Goal: Task Accomplishment & Management: Manage account settings

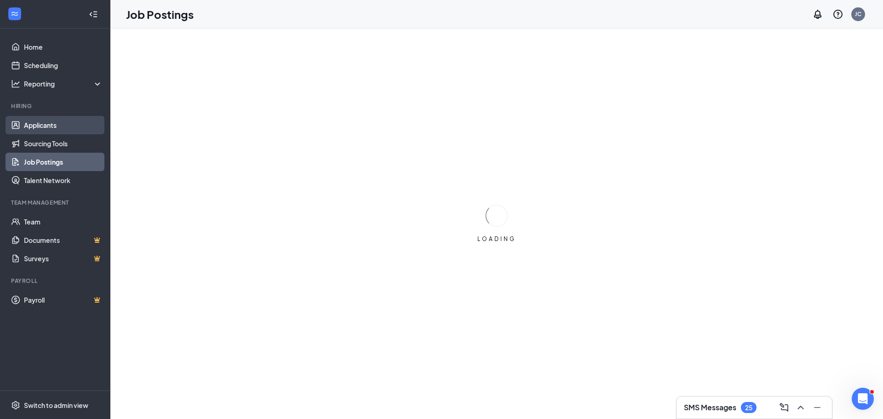
drag, startPoint x: 0, startPoint y: 0, endPoint x: 67, endPoint y: 131, distance: 146.8
click at [67, 131] on link "Applicants" at bounding box center [63, 125] width 79 height 18
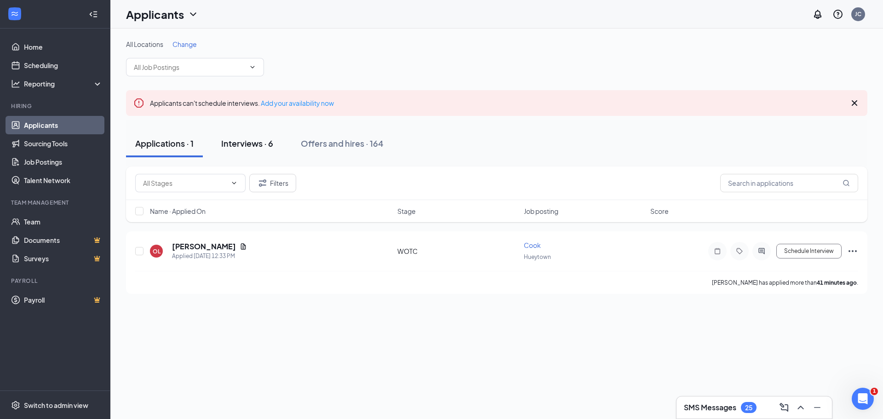
click at [251, 147] on div "Interviews · 6" at bounding box center [247, 142] width 52 height 11
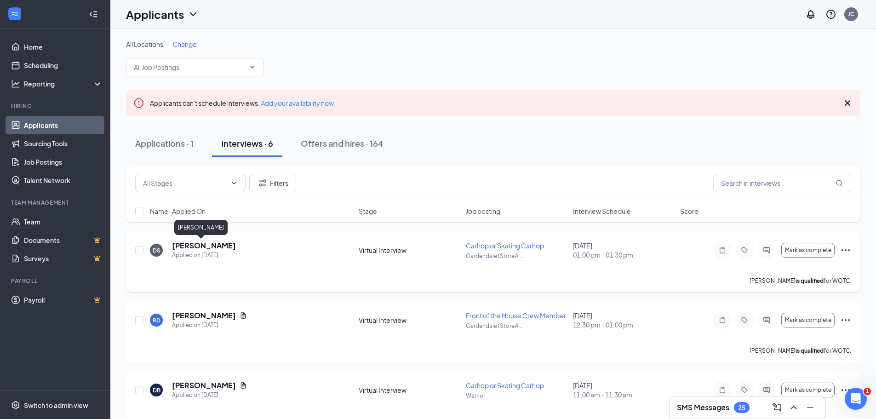
click at [199, 246] on h5 "[PERSON_NAME]" at bounding box center [204, 245] width 64 height 10
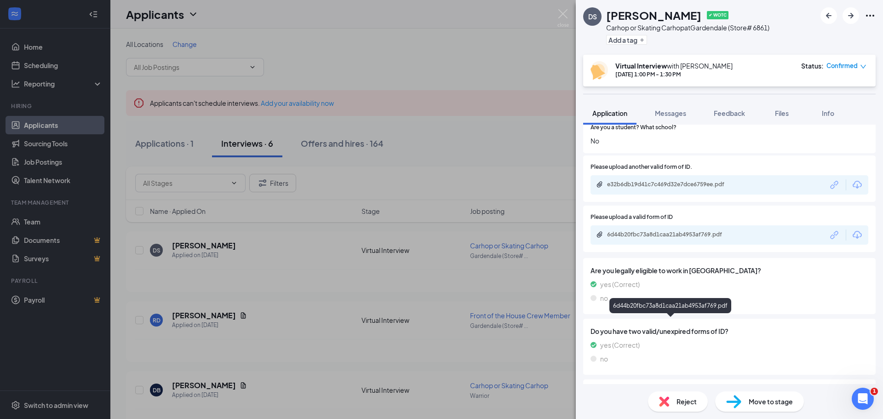
scroll to position [1104, 0]
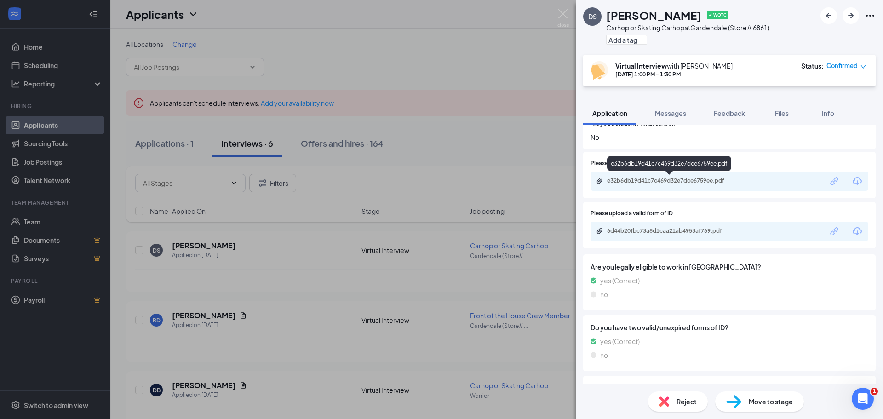
click at [636, 179] on div "e32b6db19d41c7c469d32e7dce6759ee.pdf" at bounding box center [671, 180] width 129 height 7
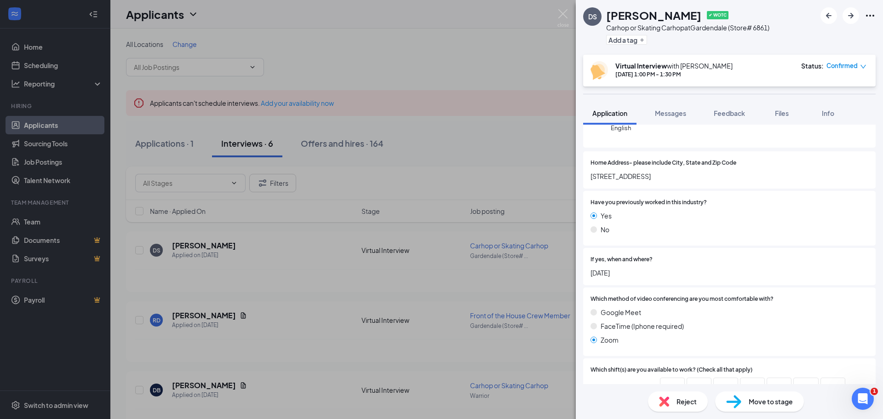
scroll to position [101, 0]
